Goal: Find specific page/section: Find specific page/section

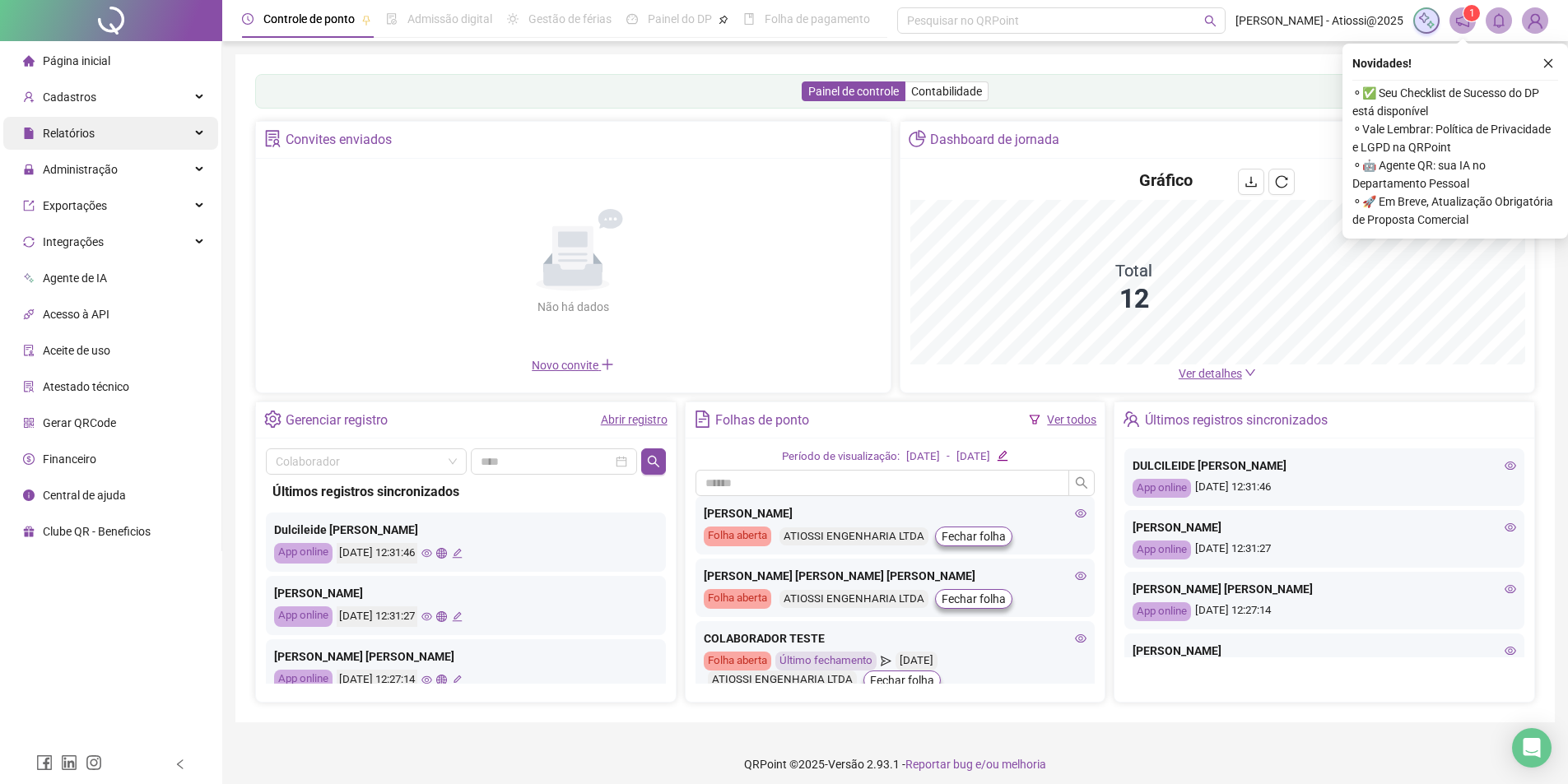
click at [173, 137] on div "Relatórios" at bounding box center [111, 133] width 215 height 33
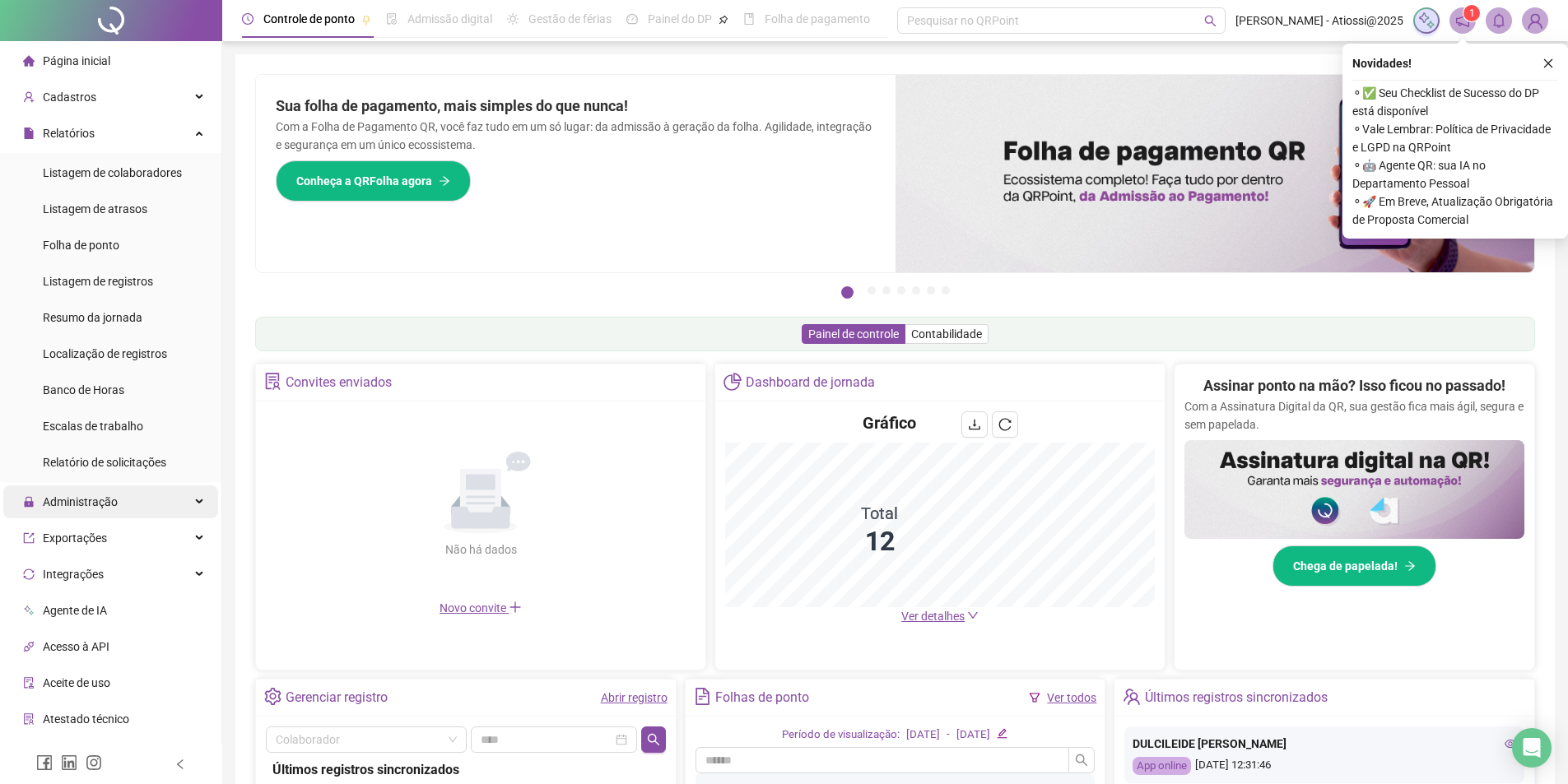
click at [143, 505] on div "Administração" at bounding box center [111, 501] width 215 height 33
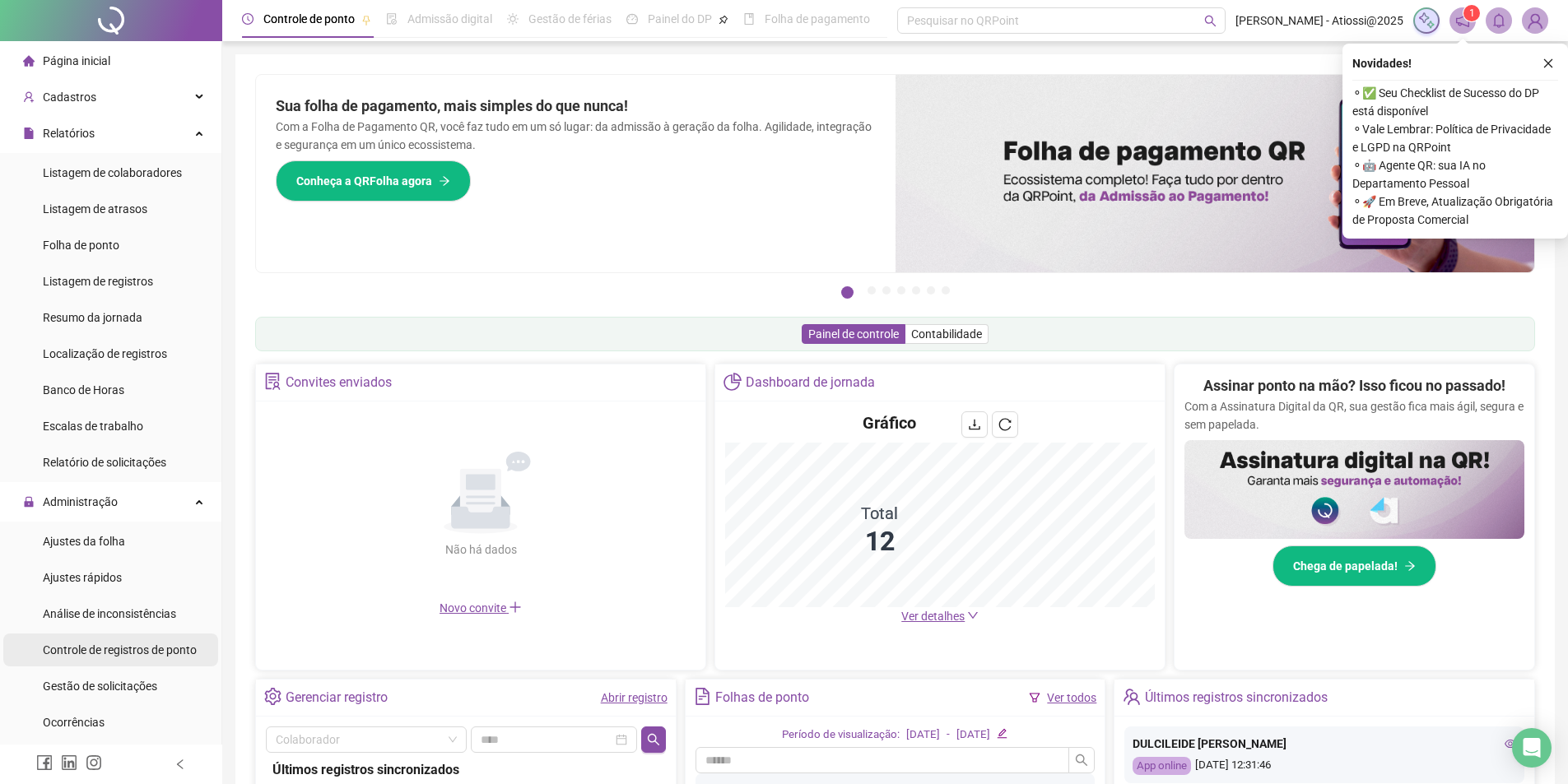
click at [172, 659] on div "Controle de registros de ponto" at bounding box center [120, 649] width 154 height 33
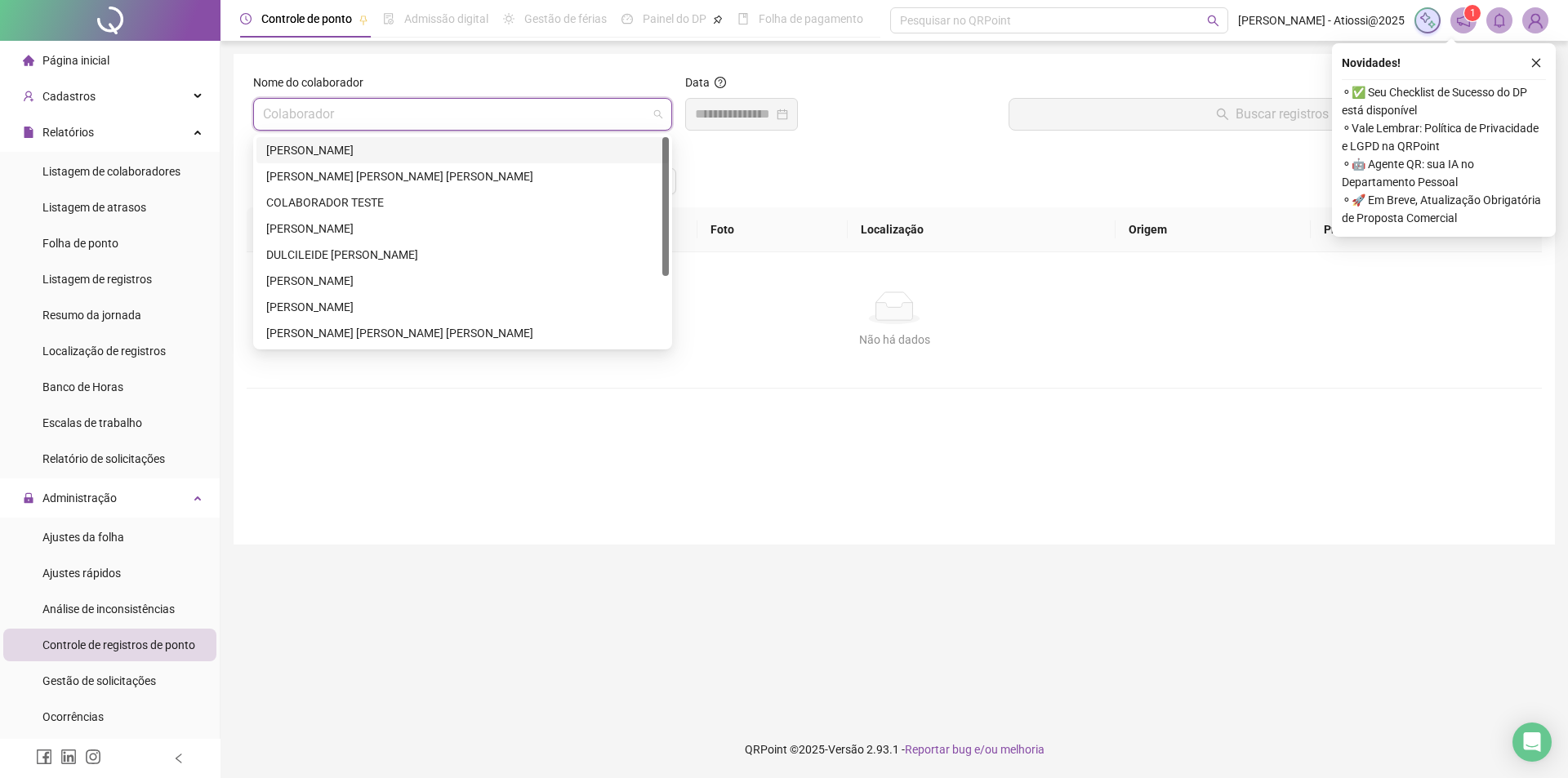
click at [324, 117] on input "search" at bounding box center [455, 114] width 385 height 31
click at [106, 96] on div "Cadastros" at bounding box center [110, 95] width 213 height 32
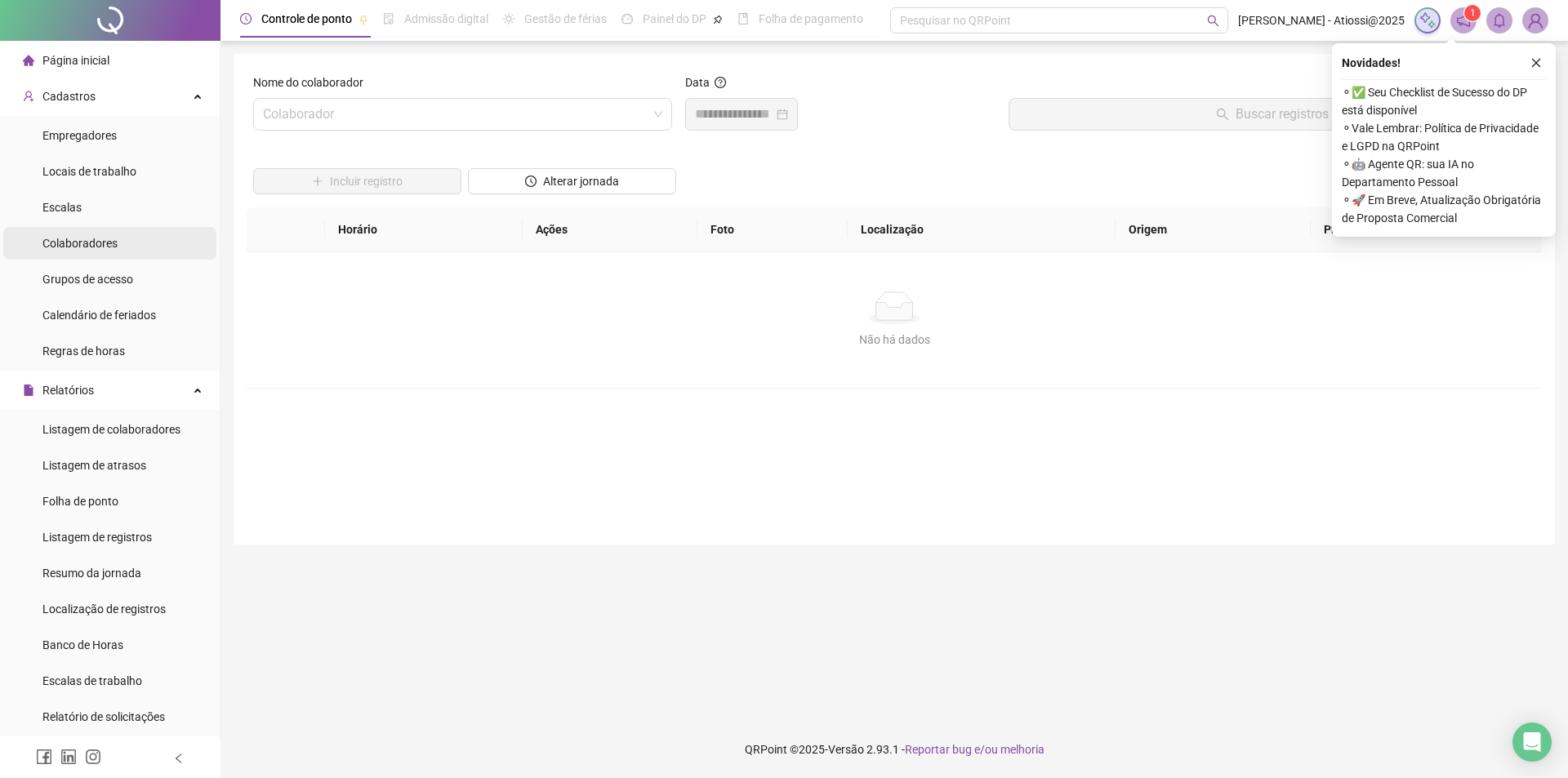
click at [81, 250] on span "Colaboradores" at bounding box center [80, 243] width 75 height 13
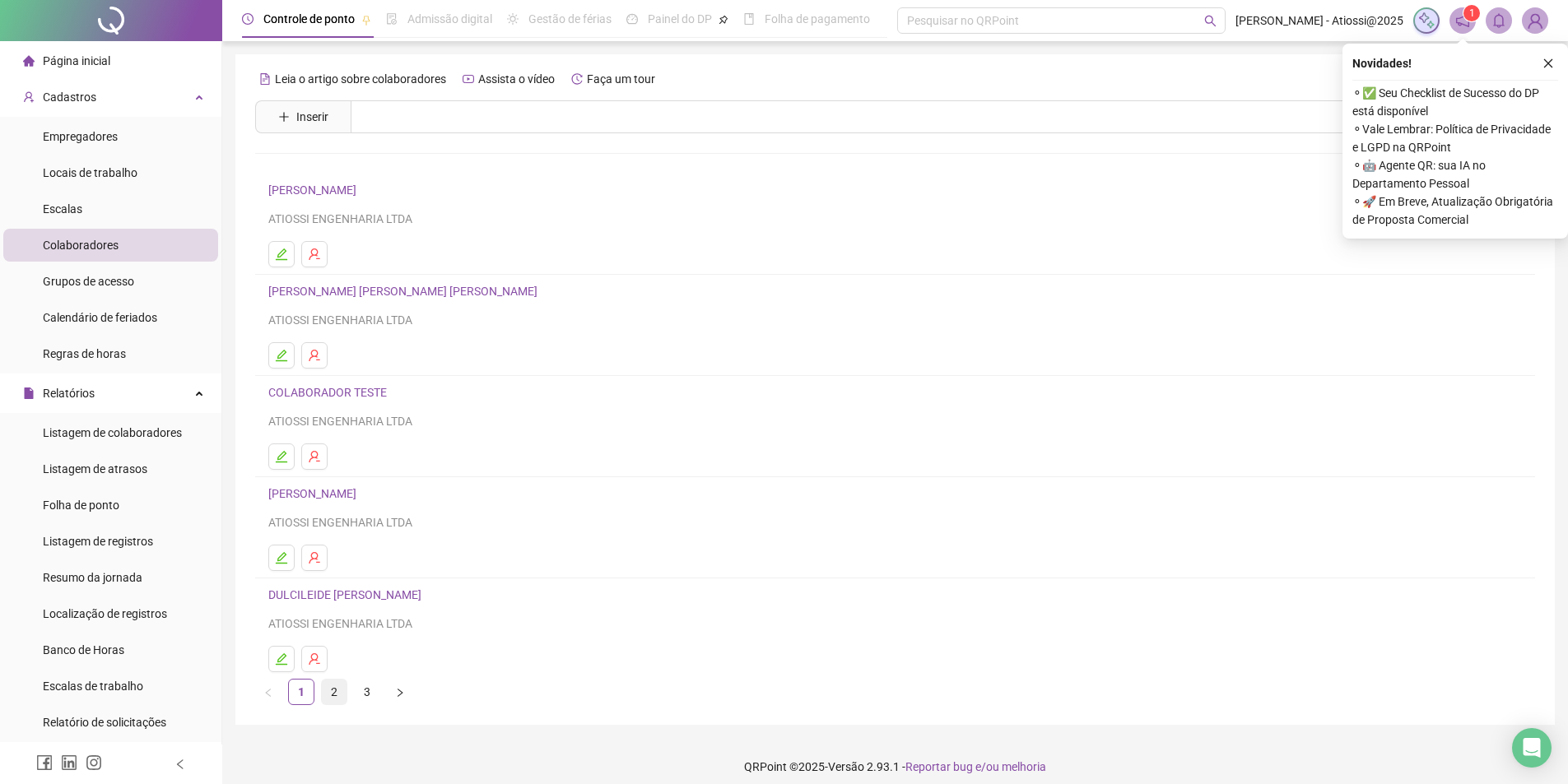
click at [333, 689] on link "2" at bounding box center [333, 691] width 24 height 24
click at [363, 688] on link "3" at bounding box center [367, 691] width 24 height 24
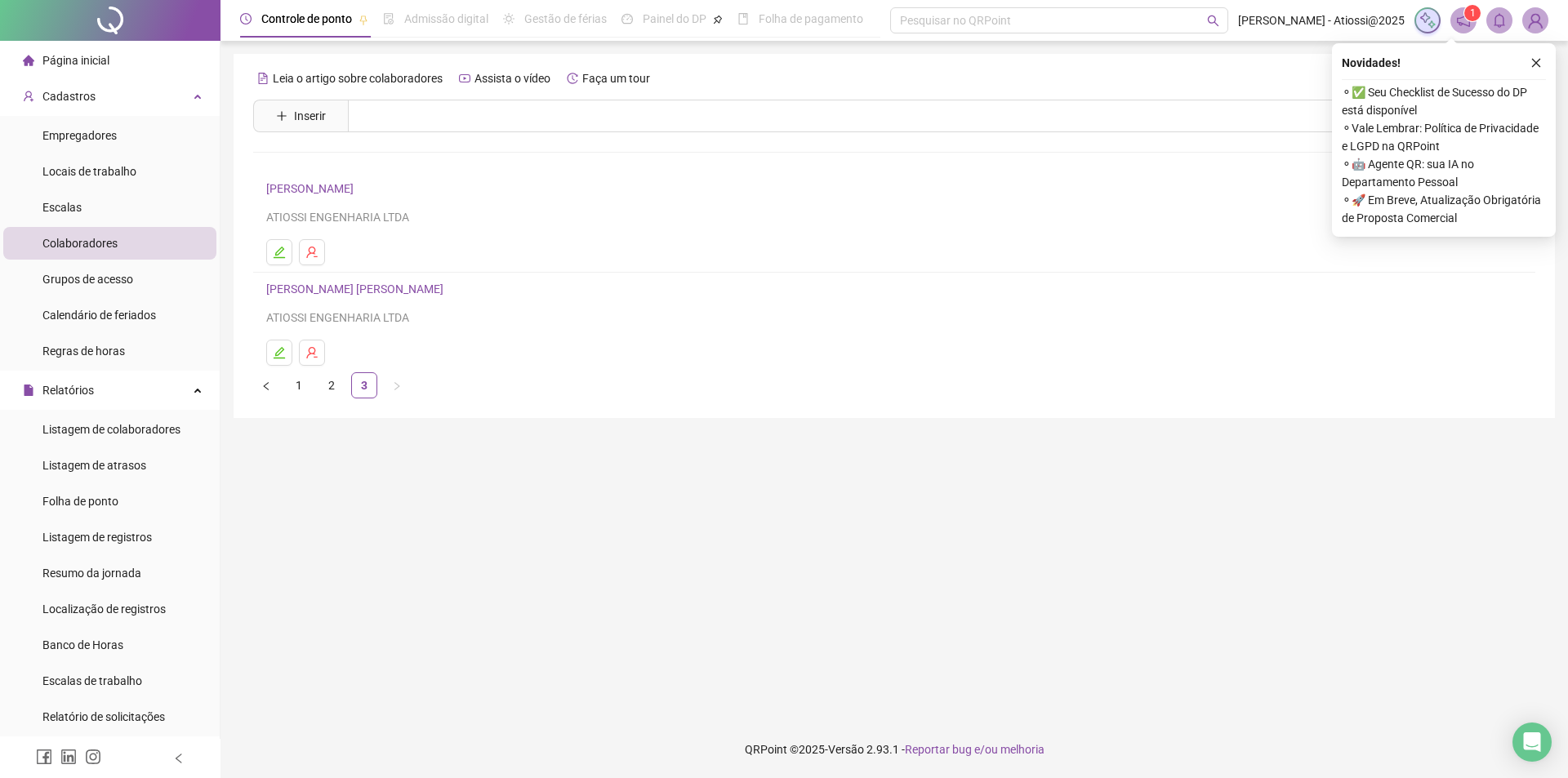
click at [884, 609] on main "Leia o artigo sobre colaboradores Assista o vídeo Faça um tour Inserir Nenhum r…" at bounding box center [894, 381] width 1321 height 654
